Goal: Transaction & Acquisition: Purchase product/service

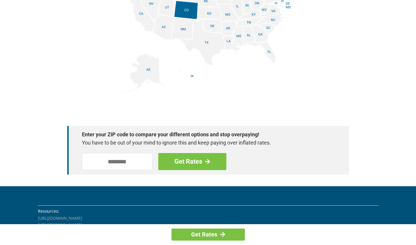
scroll to position [682, 0]
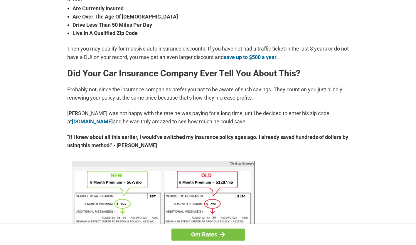
scroll to position [264, 0]
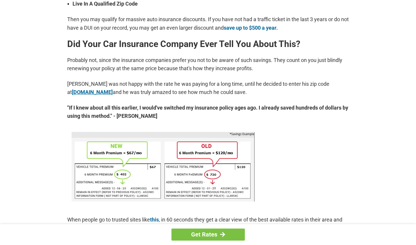
click at [87, 94] on link "lp.pretected.com" at bounding box center [92, 92] width 41 height 6
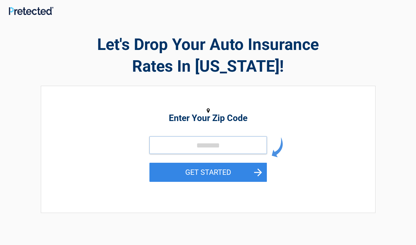
click at [223, 150] on input "tel" at bounding box center [209, 145] width 118 height 18
type input "*****"
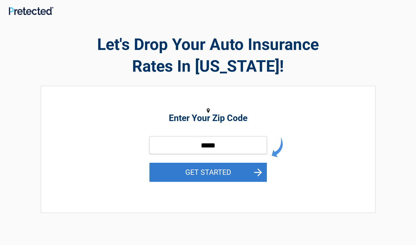
click at [192, 170] on button "GET STARTED" at bounding box center [209, 172] width 118 height 19
